Goal: Task Accomplishment & Management: Complete application form

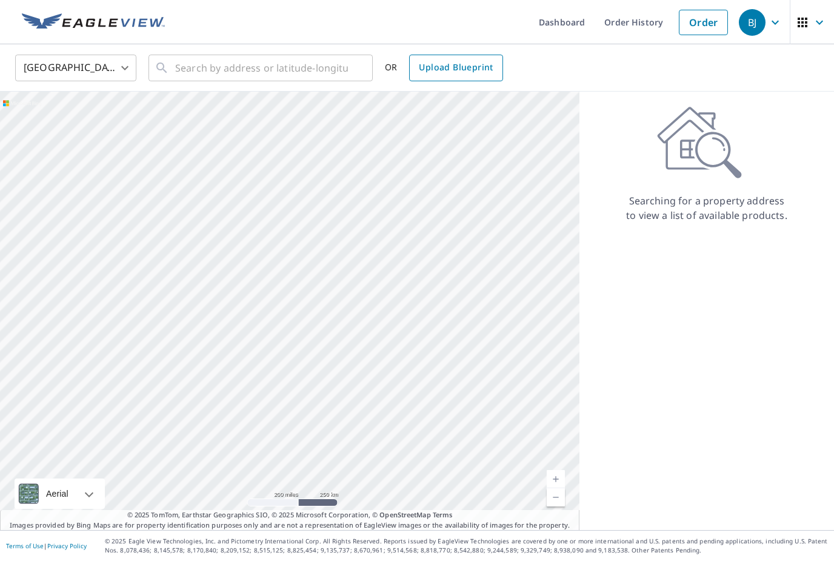
click at [463, 72] on span "Upload Blueprint" at bounding box center [456, 67] width 74 height 15
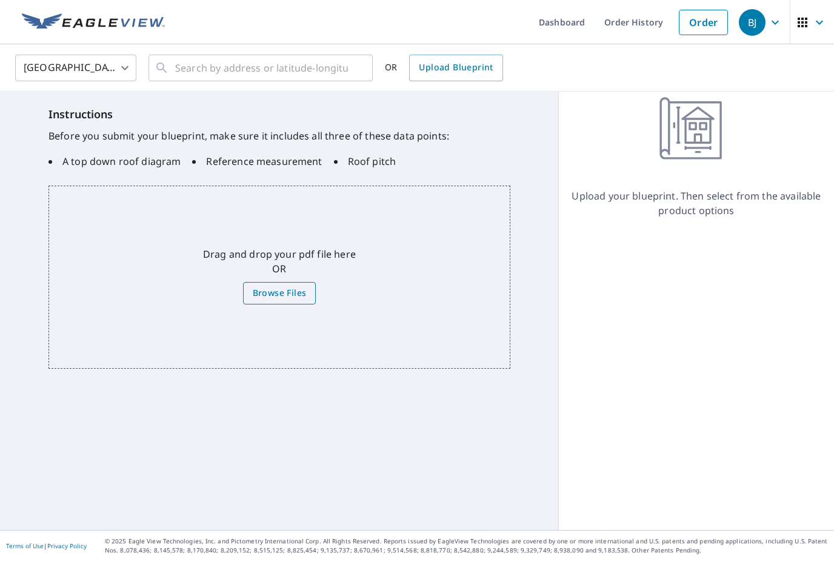
click at [290, 295] on span "Browse Files" at bounding box center [280, 292] width 54 height 15
click at [0, 0] on input "Browse Files" at bounding box center [0, 0] width 0 height 0
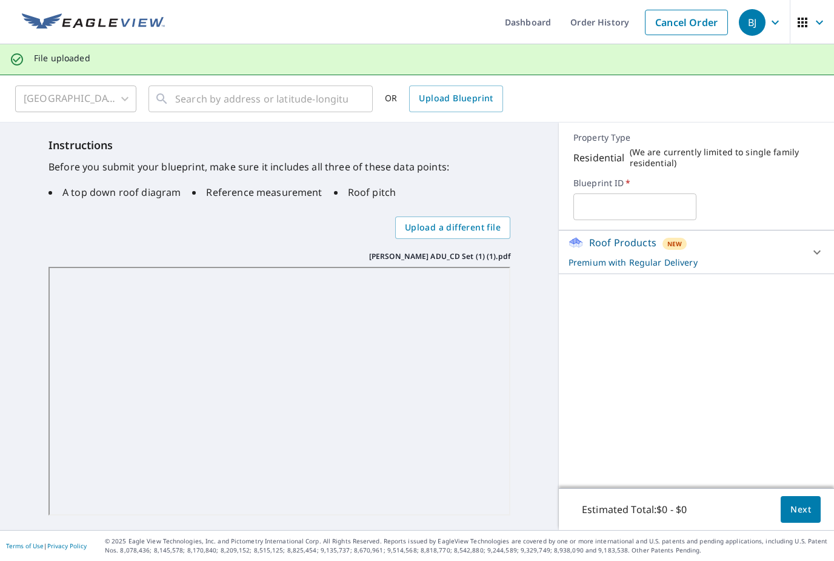
scroll to position [39, 0]
click at [800, 508] on span "Next" at bounding box center [800, 509] width 21 height 15
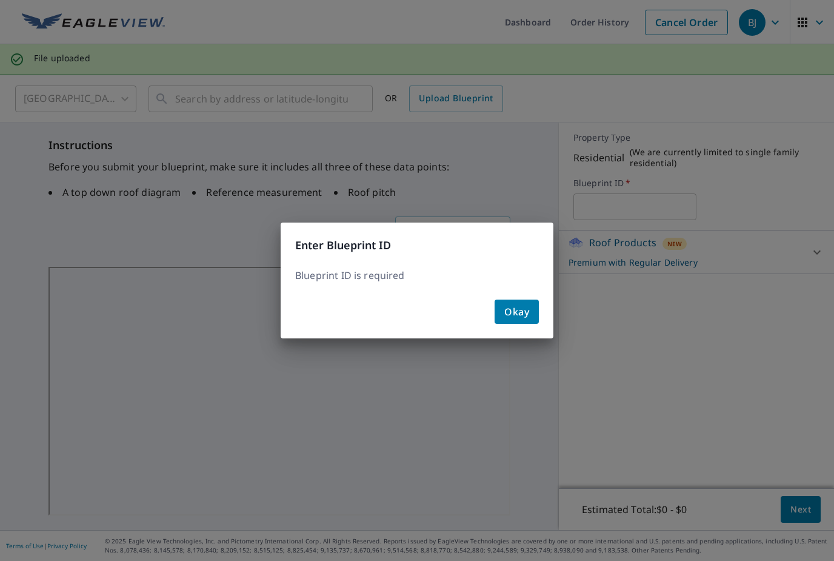
click at [528, 307] on span "Okay" at bounding box center [516, 311] width 25 height 17
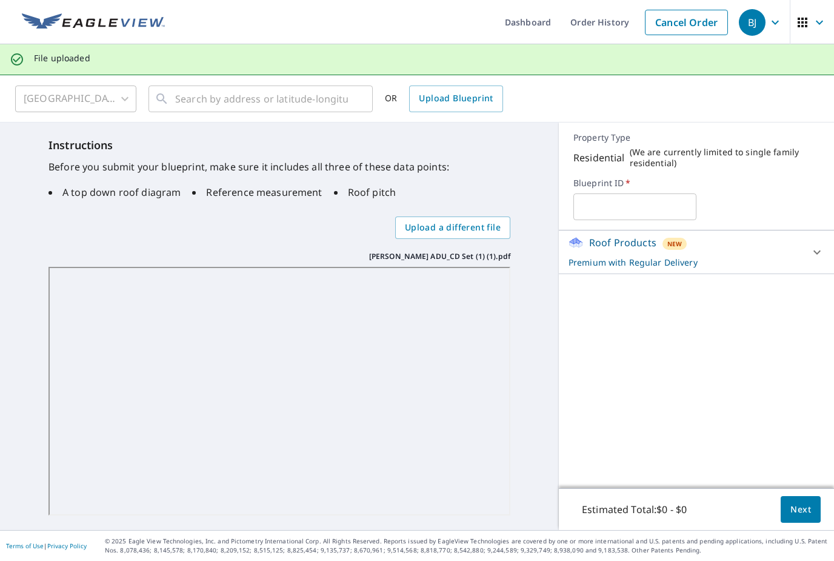
click at [621, 190] on input "text" at bounding box center [634, 207] width 123 height 34
type input "FM974ADU"
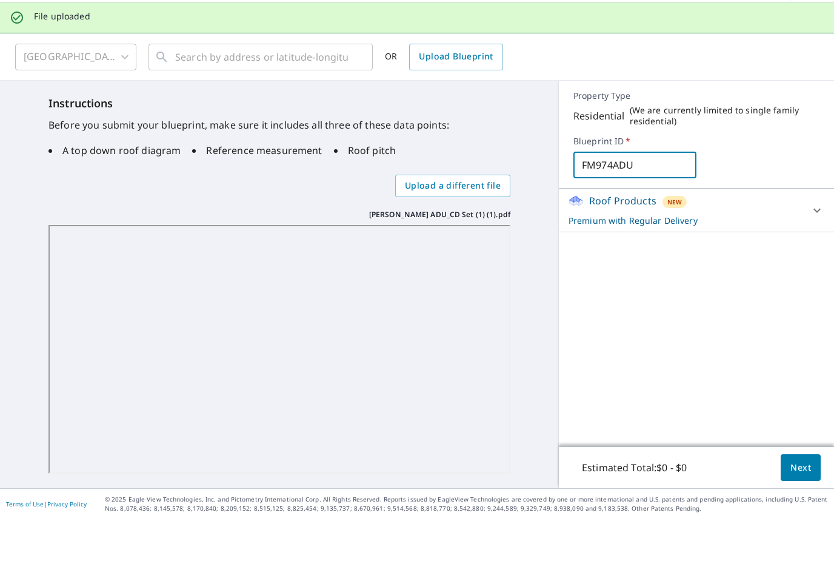
click at [805, 496] on button "Next" at bounding box center [801, 509] width 40 height 27
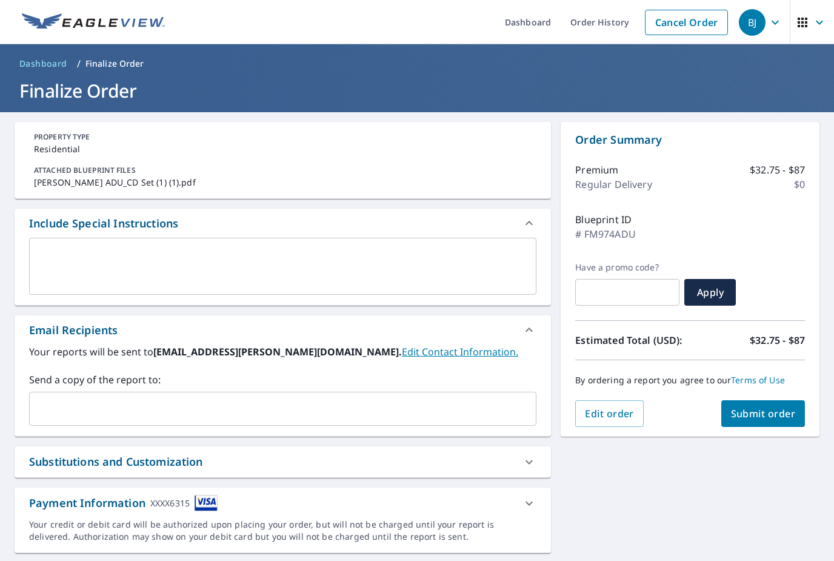
click at [781, 407] on span "Submit order" at bounding box center [763, 413] width 65 height 13
